Goal: Information Seeking & Learning: Learn about a topic

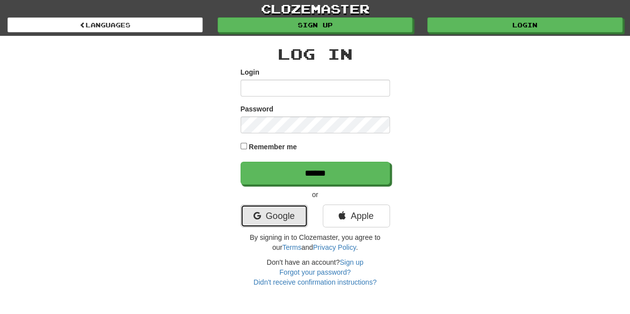
click at [284, 212] on link "Google" at bounding box center [273, 216] width 67 height 23
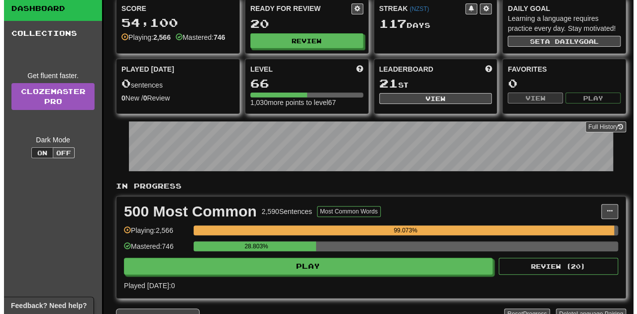
scroll to position [58, 0]
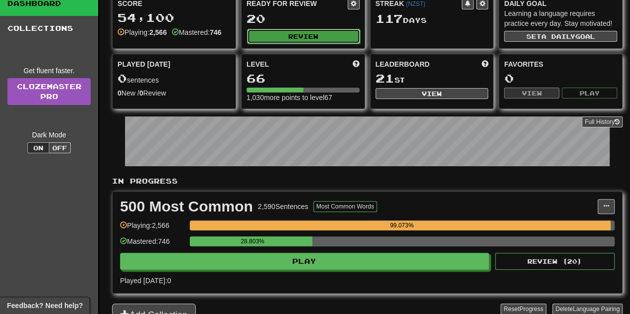
click at [307, 33] on button "Review" at bounding box center [303, 36] width 113 height 15
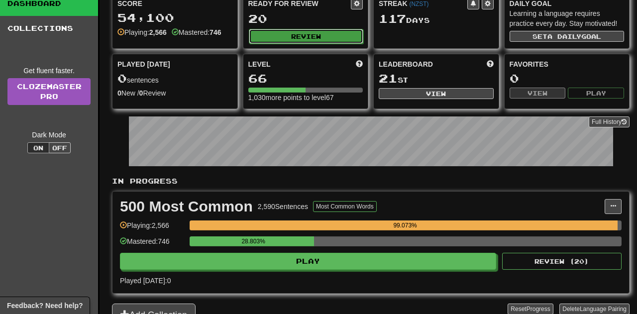
select select "**"
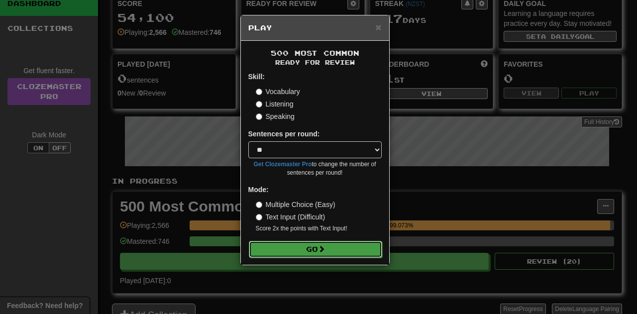
click at [292, 246] on button "Go" at bounding box center [315, 249] width 133 height 17
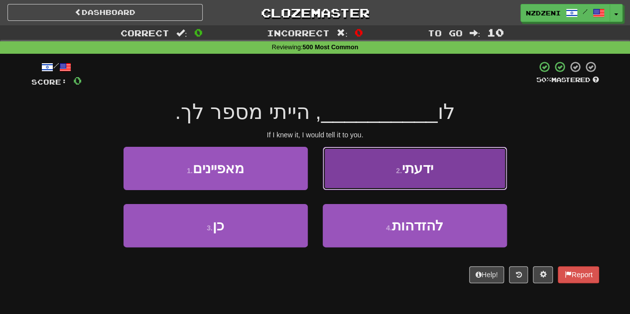
click at [375, 173] on button "2 . ידעתי" at bounding box center [415, 168] width 184 height 43
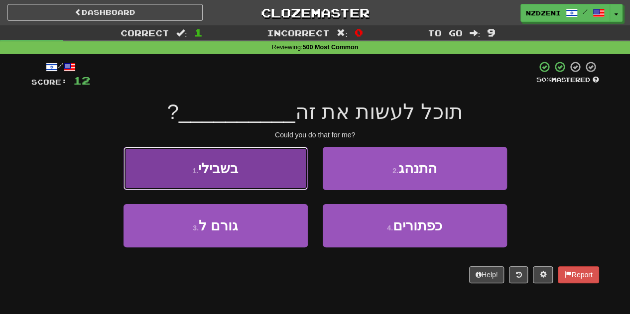
click at [248, 179] on button "1 . בשבילי" at bounding box center [215, 168] width 184 height 43
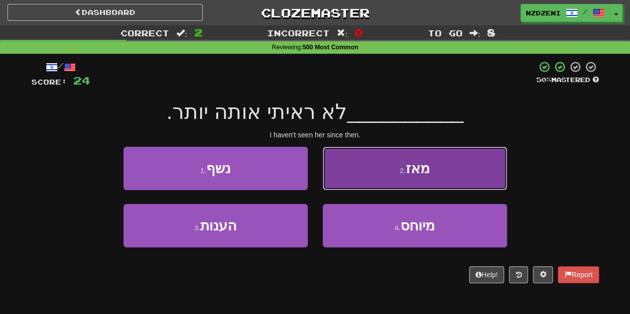
click at [407, 178] on button "2 . מאז" at bounding box center [415, 168] width 184 height 43
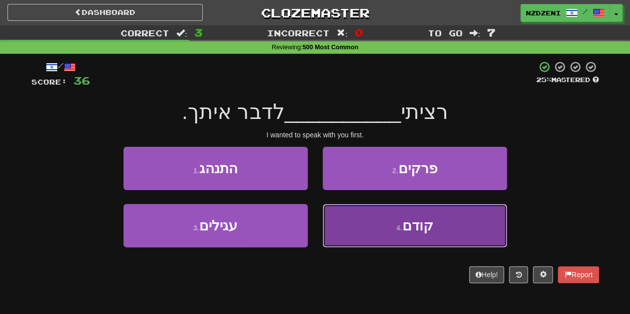
click at [382, 230] on button "4 . קודם" at bounding box center [415, 225] width 184 height 43
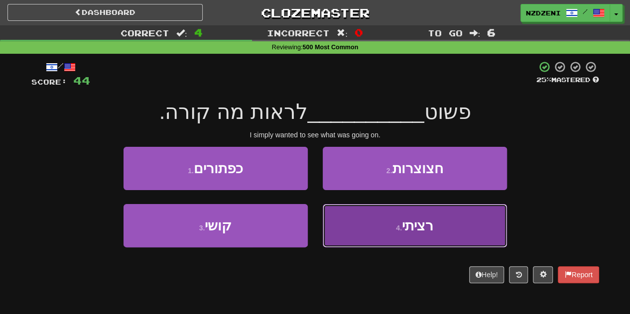
click at [401, 225] on small "4 ." at bounding box center [399, 228] width 6 height 8
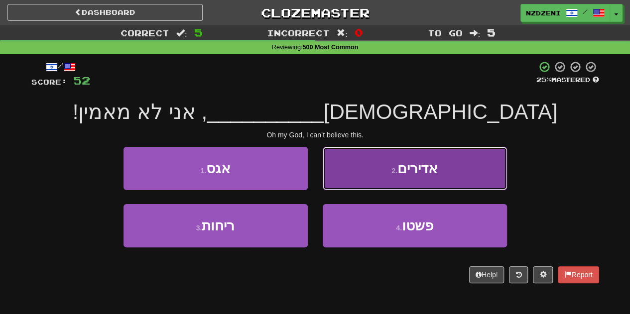
click at [391, 169] on small "2 ." at bounding box center [394, 171] width 6 height 8
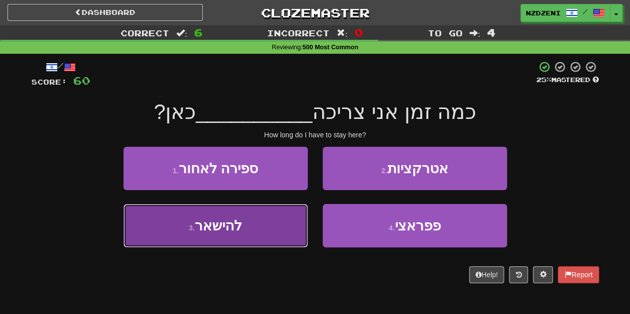
click at [260, 223] on button "3 . להישאר" at bounding box center [215, 225] width 184 height 43
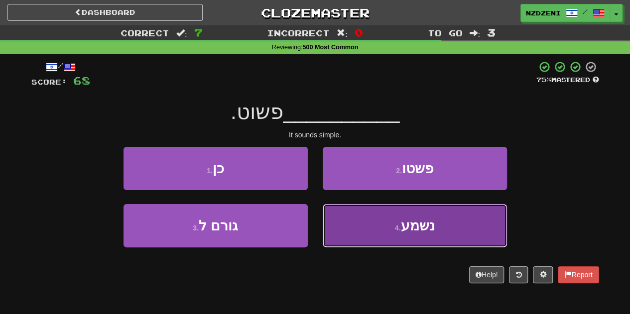
click at [425, 222] on span "נשמע" at bounding box center [417, 225] width 34 height 15
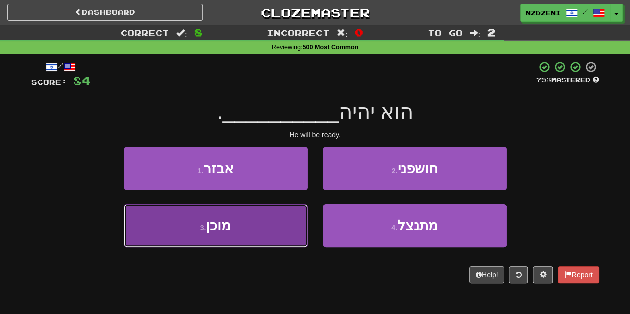
click at [243, 229] on button "3 . מוכן" at bounding box center [215, 225] width 184 height 43
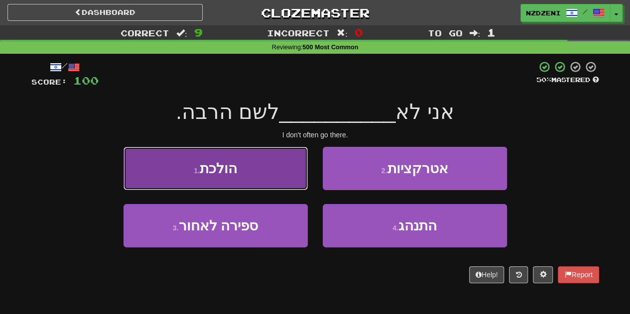
click at [251, 172] on button "1 . הולכת" at bounding box center [215, 168] width 184 height 43
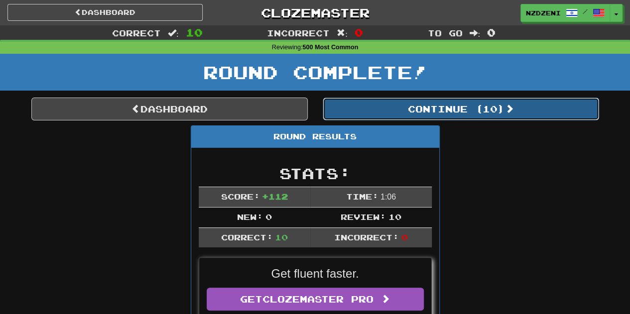
click at [422, 106] on button "Continue ( 10 )" at bounding box center [461, 109] width 276 height 23
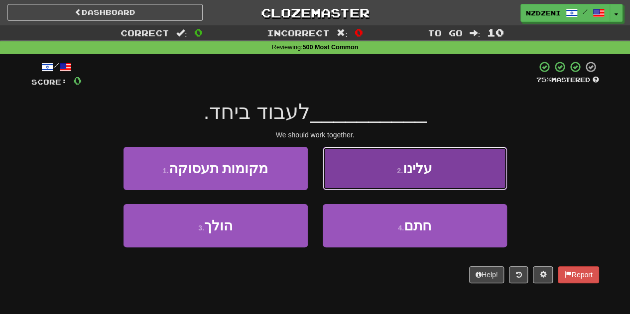
click at [380, 173] on button "2 . עלינו" at bounding box center [415, 168] width 184 height 43
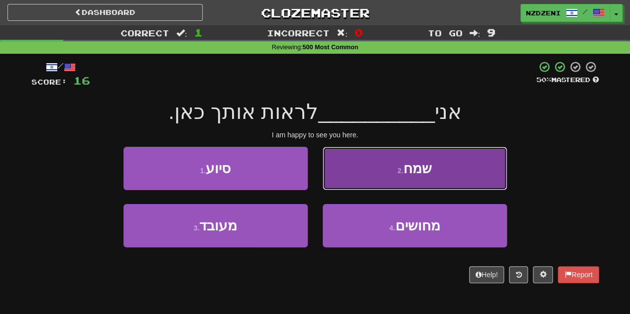
click at [405, 166] on span "שמח" at bounding box center [417, 168] width 28 height 15
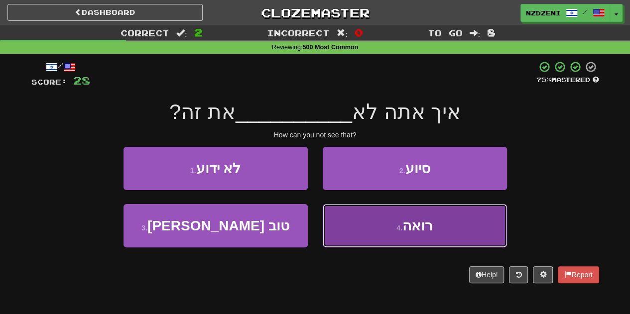
click at [382, 231] on button "4 . רואה" at bounding box center [415, 225] width 184 height 43
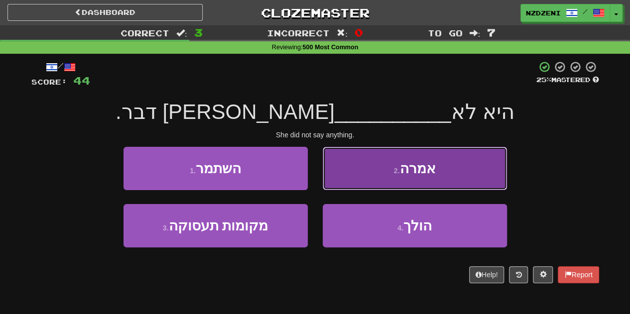
click at [397, 173] on small "2 ." at bounding box center [397, 171] width 6 height 8
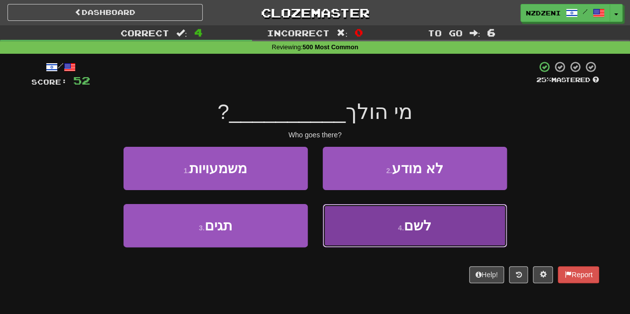
click at [357, 241] on button "4 . לשם" at bounding box center [415, 225] width 184 height 43
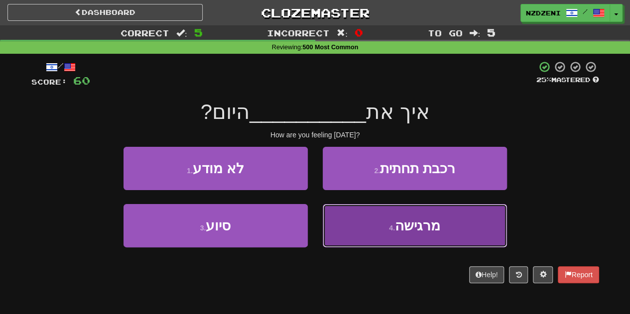
click at [397, 223] on span "מרגישה" at bounding box center [417, 225] width 45 height 15
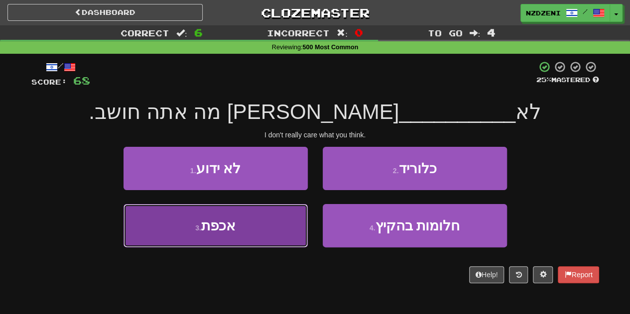
click at [230, 230] on span "אכפת" at bounding box center [218, 225] width 34 height 15
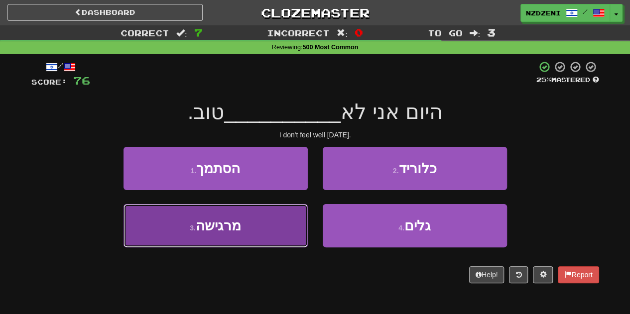
click at [244, 228] on button "3 . מרגישה" at bounding box center [215, 225] width 184 height 43
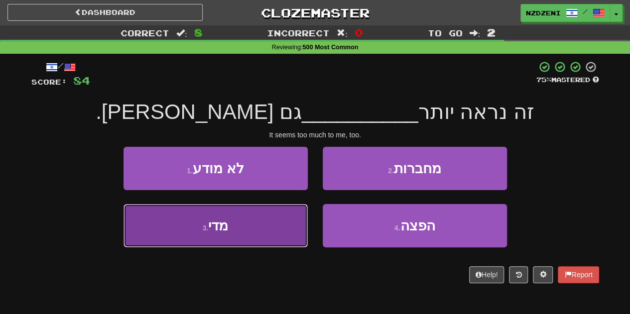
click at [231, 235] on button "3 . מדי" at bounding box center [215, 225] width 184 height 43
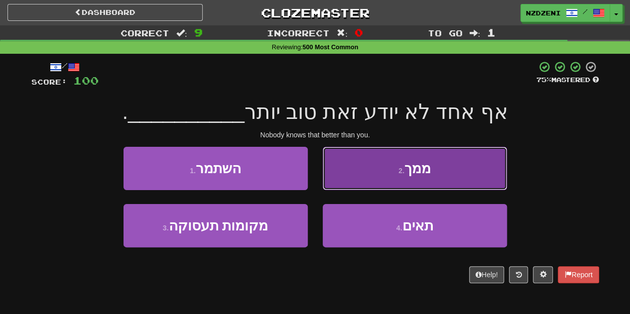
click at [402, 168] on small "2 ." at bounding box center [401, 171] width 6 height 8
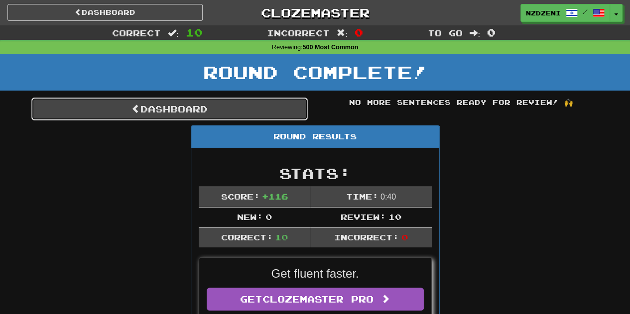
click at [235, 101] on link "Dashboard" at bounding box center [169, 109] width 276 height 23
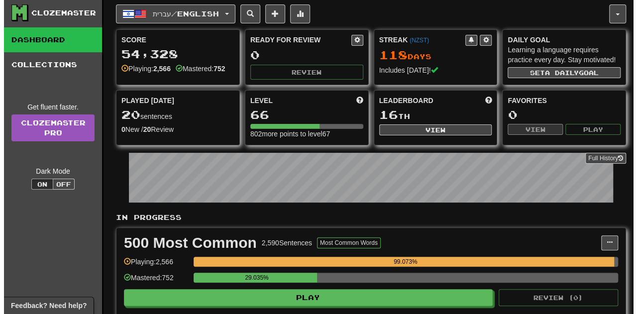
scroll to position [22, 0]
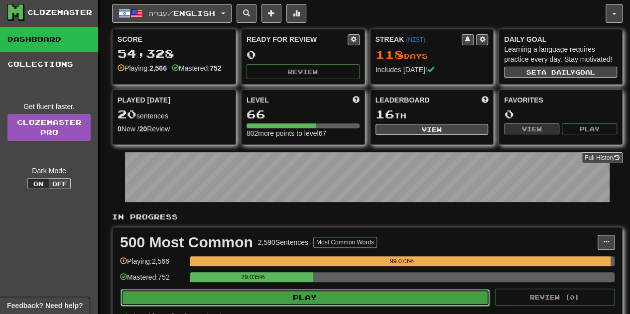
click at [293, 299] on button "Play" at bounding box center [304, 297] width 369 height 17
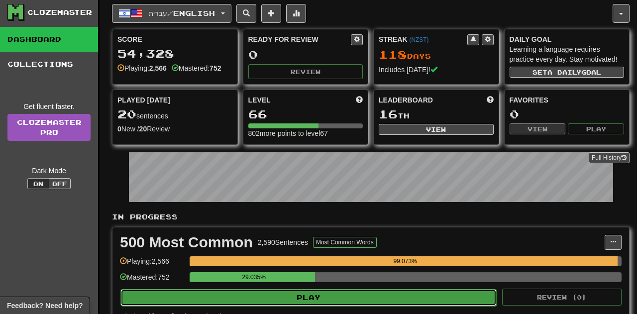
select select "**"
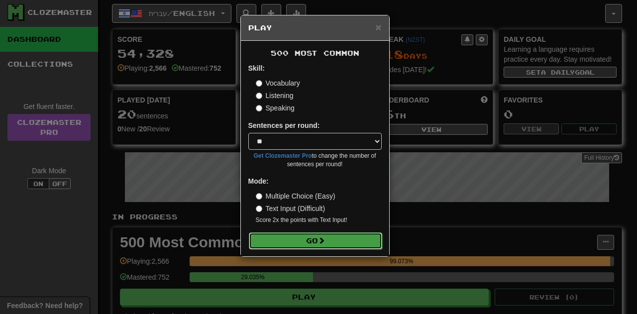
click at [338, 241] on button "Go" at bounding box center [315, 241] width 133 height 17
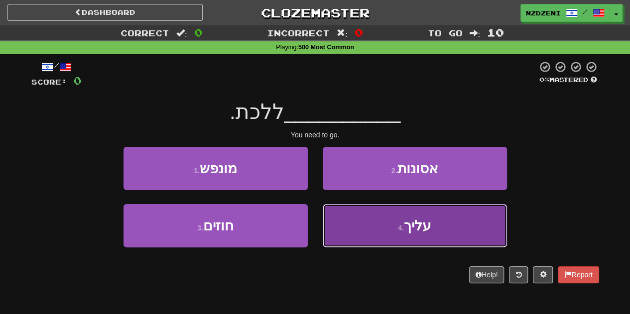
click at [383, 229] on button "4 . עליך" at bounding box center [415, 225] width 184 height 43
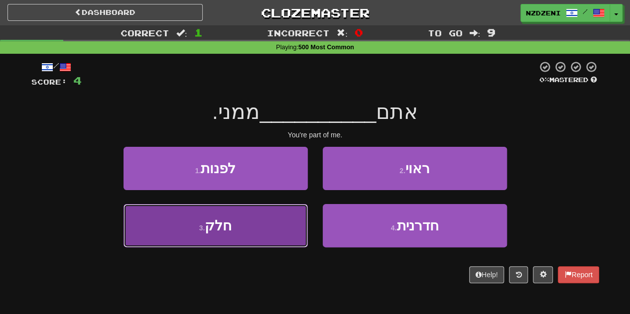
click at [246, 218] on button "3 . חלק" at bounding box center [215, 225] width 184 height 43
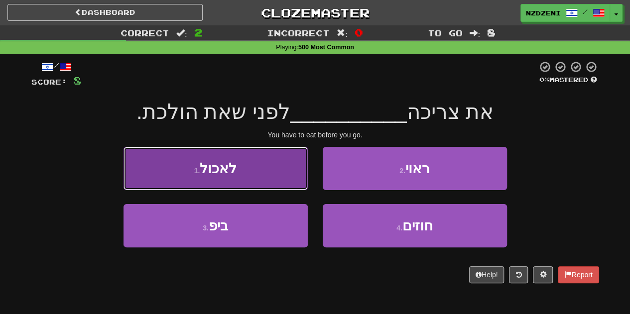
click at [248, 149] on button "1 . לאכול" at bounding box center [215, 168] width 184 height 43
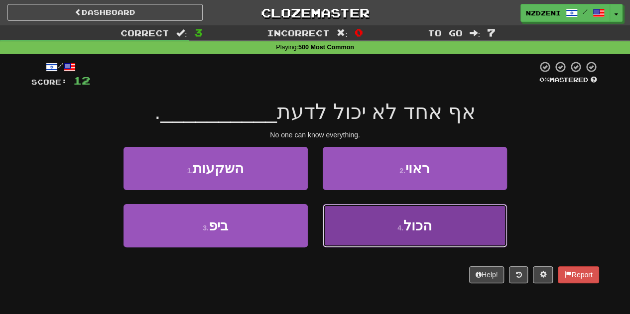
click at [391, 231] on button "4 . הכול" at bounding box center [415, 225] width 184 height 43
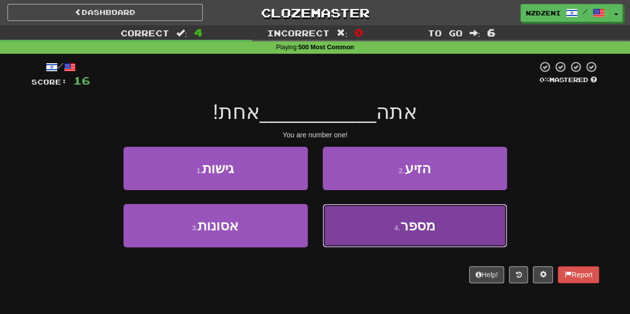
click at [374, 222] on button "4 . מספר" at bounding box center [415, 225] width 184 height 43
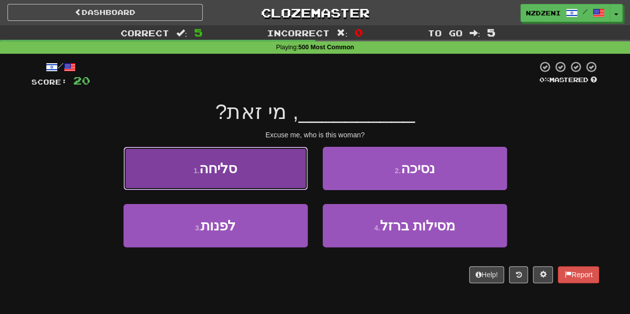
click at [242, 165] on button "1 . סליחה" at bounding box center [215, 168] width 184 height 43
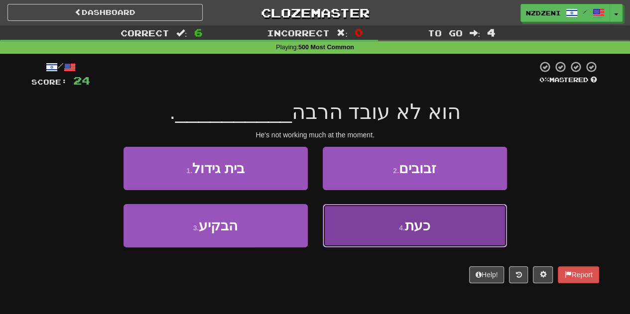
click at [397, 224] on button "4 . כעת" at bounding box center [415, 225] width 184 height 43
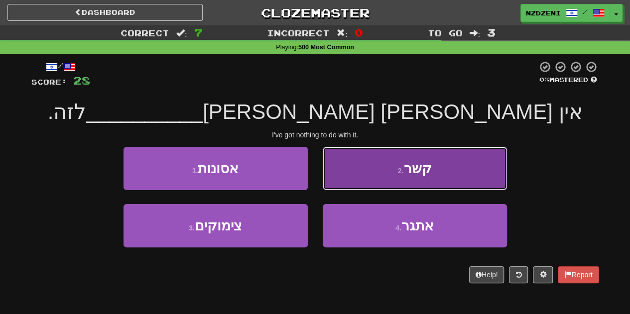
click at [406, 166] on span "קשר" at bounding box center [417, 168] width 28 height 15
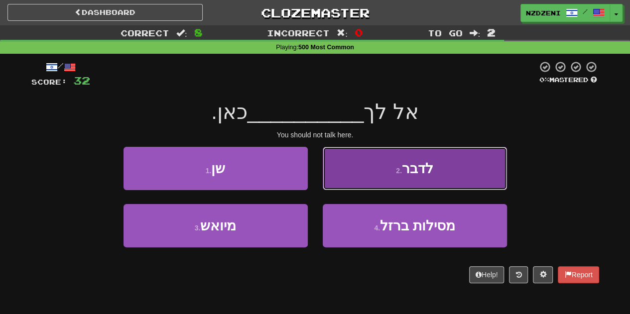
click at [352, 175] on button "2 . לדבר" at bounding box center [415, 168] width 184 height 43
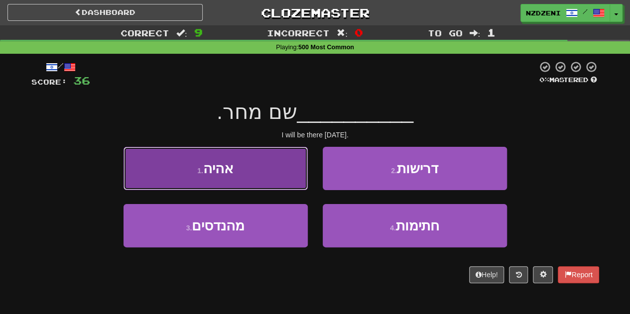
click at [265, 171] on button "1 . אהיה" at bounding box center [215, 168] width 184 height 43
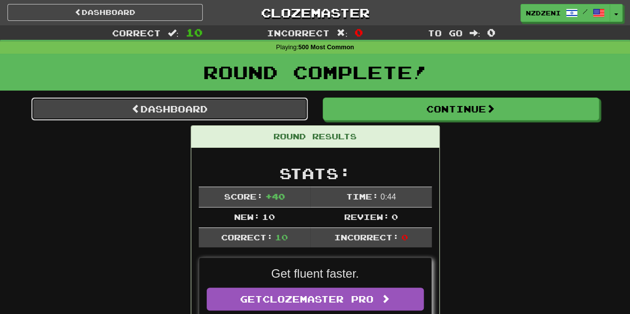
click at [272, 112] on link "Dashboard" at bounding box center [169, 109] width 276 height 23
